Goal: Task Accomplishment & Management: Manage account settings

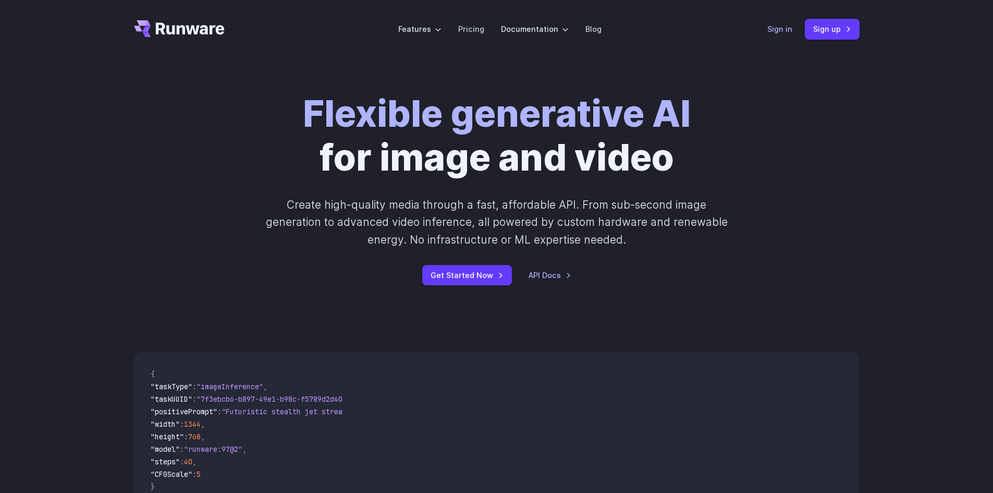
click at [776, 28] on link "Sign in" at bounding box center [779, 29] width 25 height 12
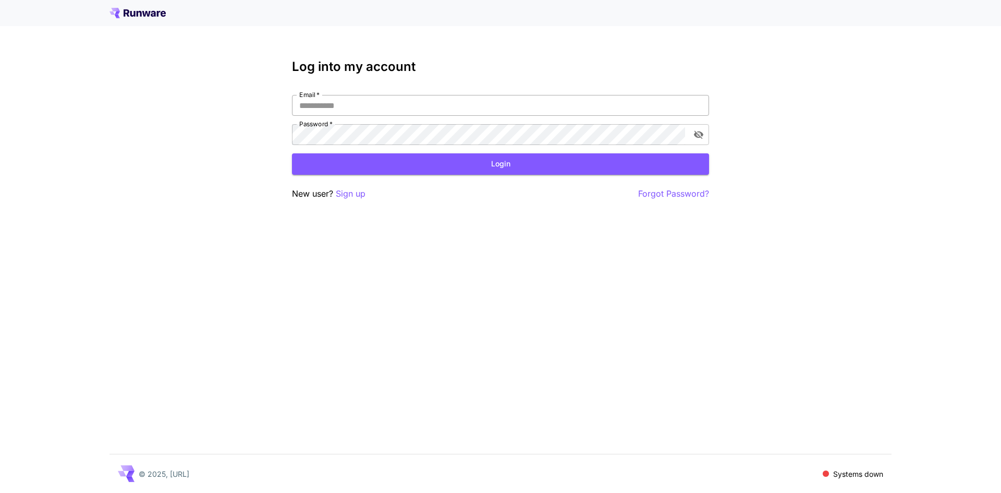
click at [341, 101] on input "Email   *" at bounding box center [500, 105] width 417 height 21
type input "**********"
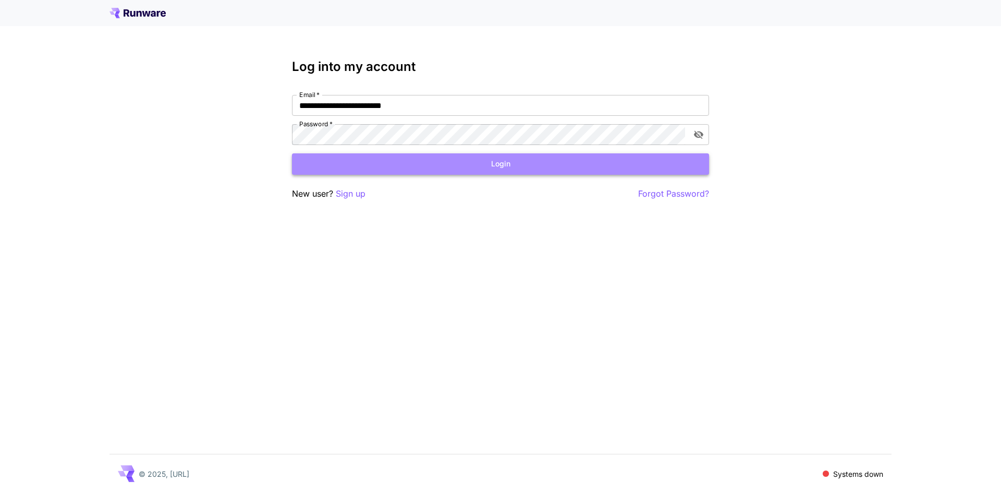
click at [408, 154] on button "Login" at bounding box center [500, 163] width 417 height 21
